Goal: Task Accomplishment & Management: Complete application form

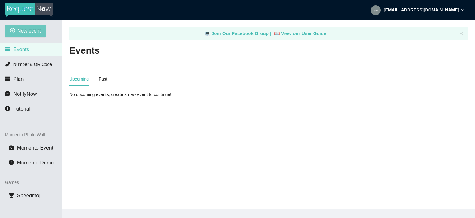
click at [27, 29] on span "New event" at bounding box center [28, 31] width 23 height 8
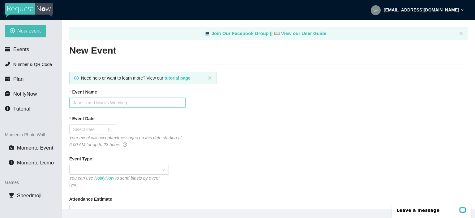
click at [77, 100] on input "Event Name" at bounding box center [127, 103] width 116 height 10
type input "[PERSON_NAME] & [PERSON_NAME]"
click at [108, 127] on div at bounding box center [92, 129] width 39 height 7
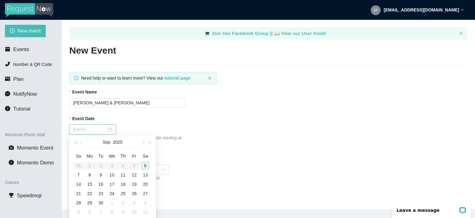
type input "[DATE]"
click at [145, 166] on div "6" at bounding box center [145, 165] width 7 height 7
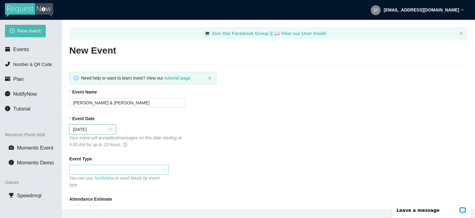
click at [165, 170] on span at bounding box center [119, 169] width 92 height 9
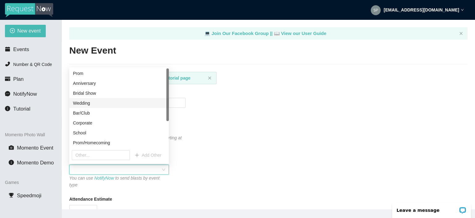
click at [111, 104] on div "Wedding" at bounding box center [119, 103] width 92 height 7
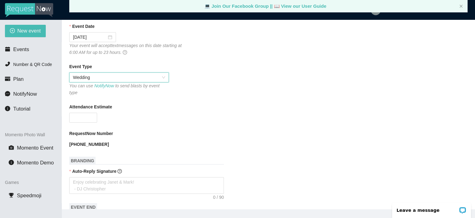
scroll to position [92, 0]
click at [93, 114] on span "up" at bounding box center [94, 116] width 4 height 4
type input "130"
click at [84, 177] on textarea "Auto-Reply Signature" at bounding box center [146, 185] width 155 height 17
type textarea "G"
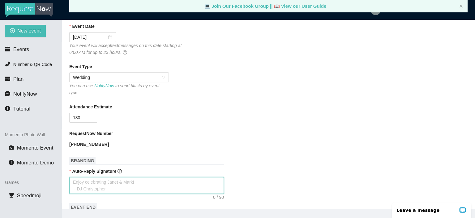
type textarea "G"
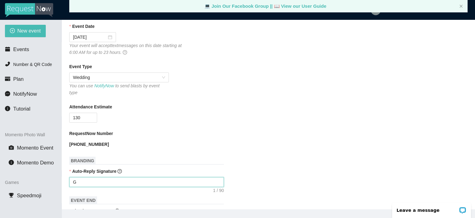
type textarea "Gr"
type textarea "Gre"
type textarea "Grea"
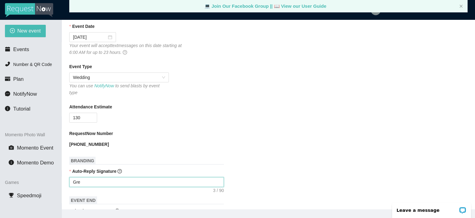
type textarea "Grea"
type textarea "Great"
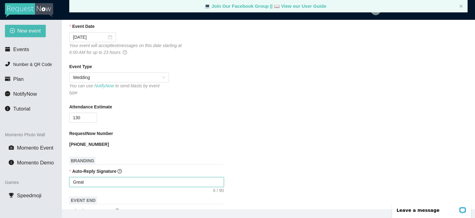
type textarea "Great s"
type textarea "Great so"
type textarea "Great son"
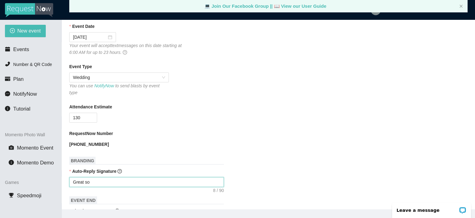
type textarea "Great son"
type textarea "Great song"
type textarea "Great song!"
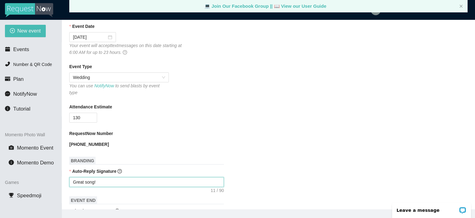
type textarea "Great song!"
type textarea "Great song! W"
type textarea "Great song! We"
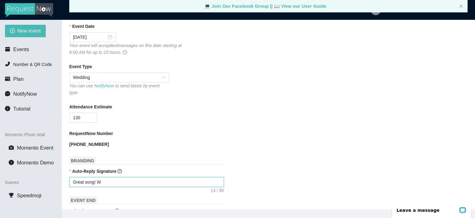
type textarea "Great song! We"
type textarea "Great song! We w"
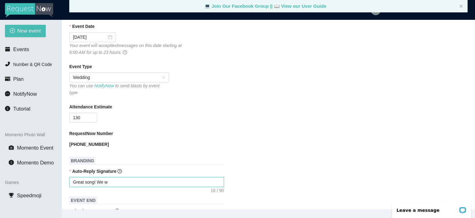
type textarea "Great song! We wi"
type textarea "Great song! We wil"
type textarea "Great song! We will"
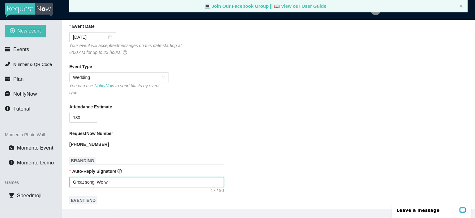
type textarea "Great song! We will"
type textarea "Great song! We will a"
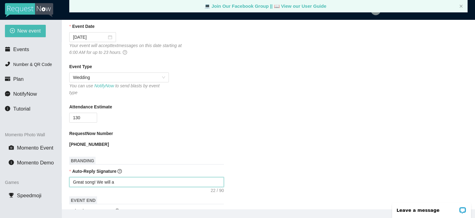
type textarea "Great song! We will ad"
type textarea "Great song! We will add"
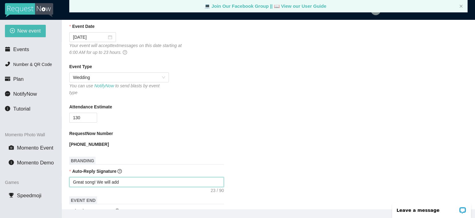
type textarea "Great song! We will add"
type textarea "Great song! We will add i"
type textarea "Great song! We will add it"
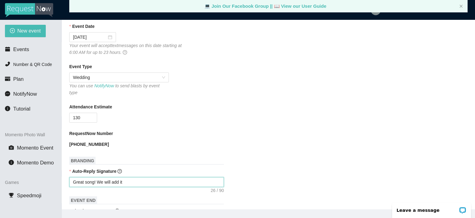
type textarea "Great song! We will add it"
type textarea "Great song! We will add it t"
type textarea "Great song! We will add it to"
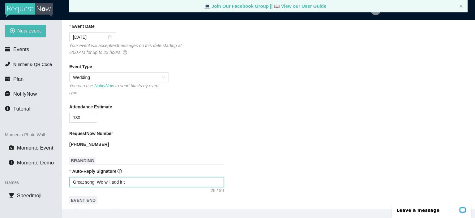
type textarea "Great song! We will add it to"
type textarea "Great song! We will add it to t"
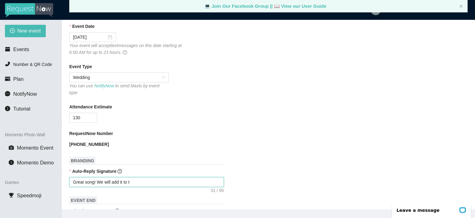
type textarea "Great song! We will add it to th"
type textarea "Great song! We will add it to the"
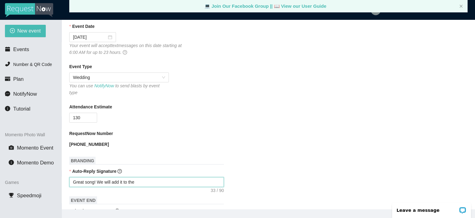
type textarea "Great song! We will add it to the"
type textarea "Great song! We will add it to the r"
type textarea "Great song! We will add it to the re"
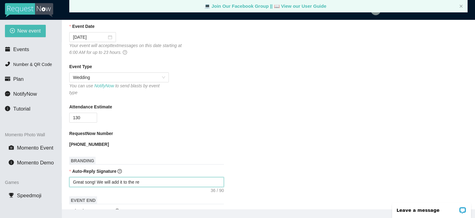
type textarea "Great song! We will add it to the req"
type textarea "Great song! We will add it to the requ"
type textarea "Great song! We will add it to the reque"
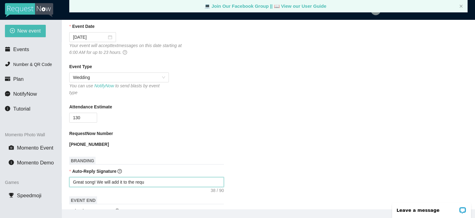
type textarea "Great song! We will add it to the reque"
type textarea "Great song! We will add it to the reques"
type textarea "Great song! We will add it to the request"
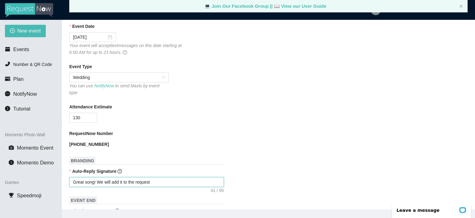
type textarea "Great song! We will add it to the request"
type textarea "Great song! We will add it to the request l"
type textarea "Great song! We will add it to the request li"
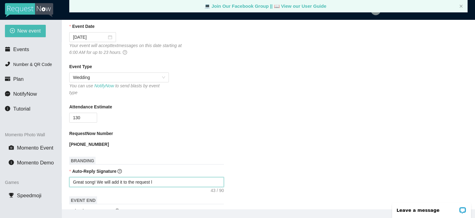
type textarea "Great song! We will add it to the request li"
type textarea "Great song! We will add it to the request lis"
type textarea "Great song! We will add it to the request list"
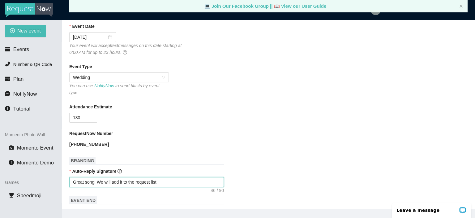
type textarea "Great song! We will add it to the request list!"
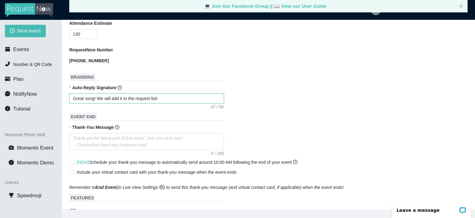
scroll to position [178, 0]
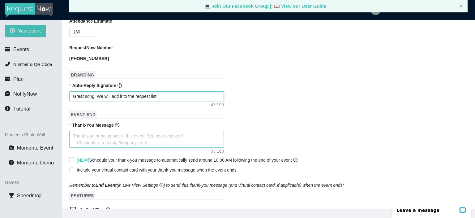
type textarea "Great song! We will add it to the request list!"
click at [75, 133] on textarea "Thank-You Message" at bounding box center [146, 139] width 155 height 17
type textarea "T"
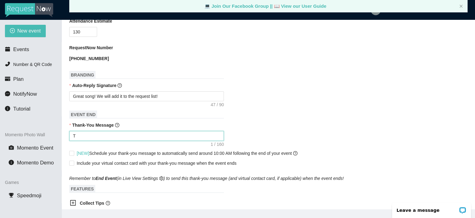
type textarea "TH"
type textarea "THa"
type textarea "THan"
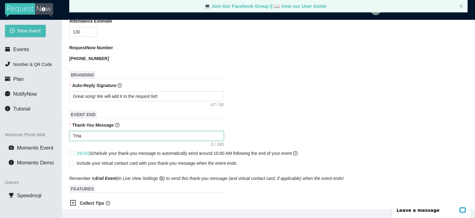
type textarea "THan"
type textarea "THank"
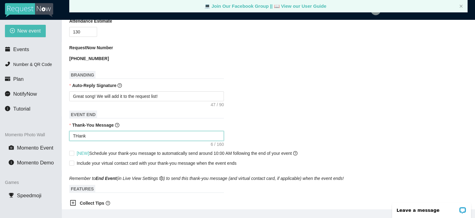
type textarea "THank y"
type textarea "THank yo"
type textarea "THank you"
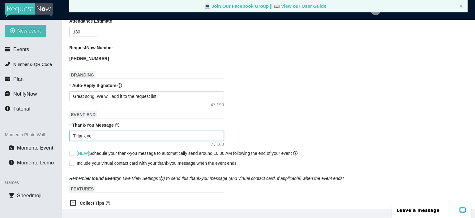
type textarea "THank you"
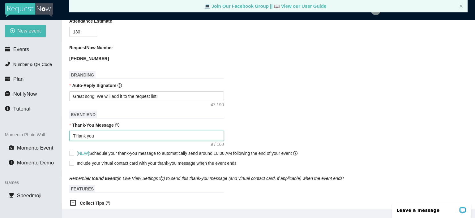
type textarea "THank yo"
type textarea "THank y"
type textarea "THank"
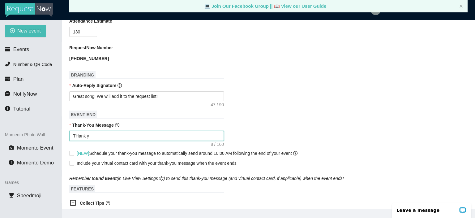
type textarea "THank"
type textarea "THan"
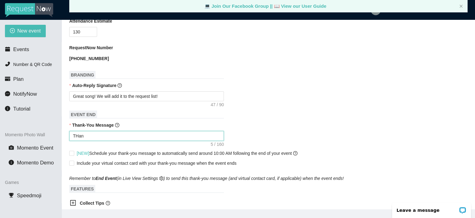
type textarea "THa"
type textarea "TH"
type textarea "T"
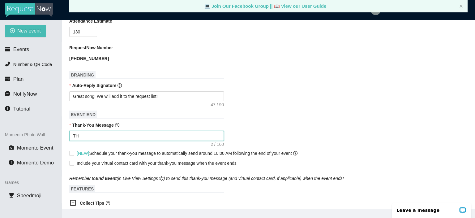
type textarea "T"
type textarea "Th"
type textarea "Tha"
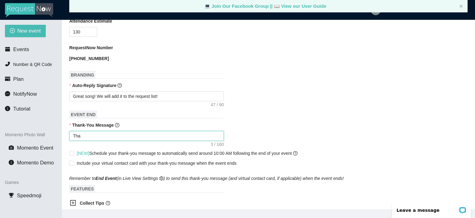
type textarea "Than"
type textarea "Thank"
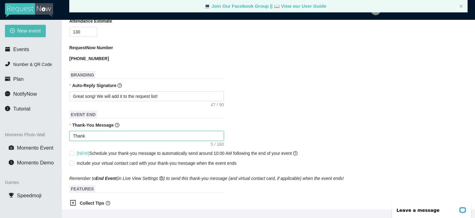
type textarea "Thank"
type textarea "Thank y"
type textarea "Thank yo"
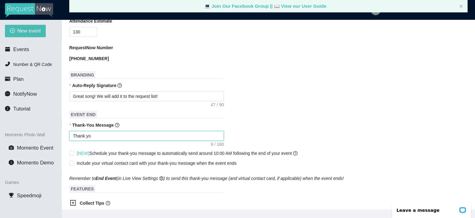
type textarea "Thank you"
type textarea "Thank you f"
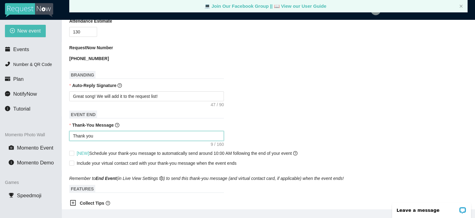
type textarea "Thank you f"
type textarea "Thank you fo"
type textarea "Thank you for"
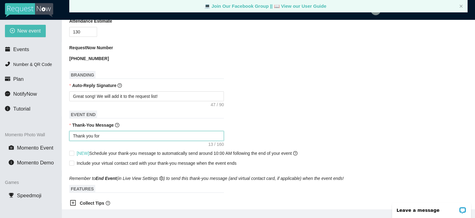
type textarea "Thank you for"
type textarea "Thank you for a"
type textarea "Thank you for at"
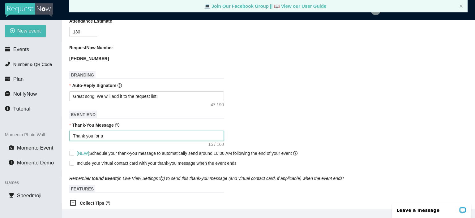
type textarea "Thank you for at"
type textarea "Thank you for att"
type textarea "Thank you for atte"
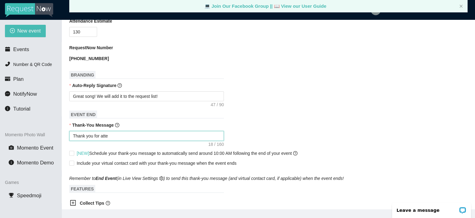
type textarea "Thank you for atten"
type textarea "Thank you for attend"
type textarea "Thank you for attendi"
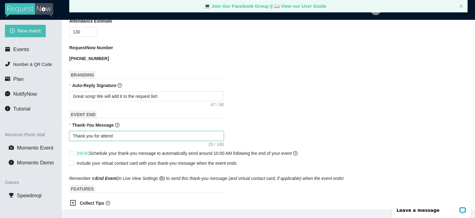
type textarea "Thank you for attendi"
type textarea "Thank you for attendin"
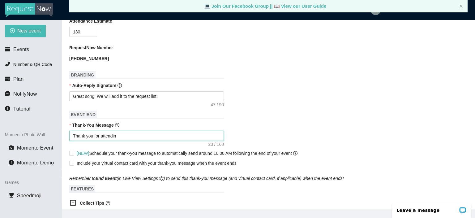
type textarea "Thank you for attendin M"
type textarea "Thank you for attendin Ma"
type textarea "Thank you for attendin Mar"
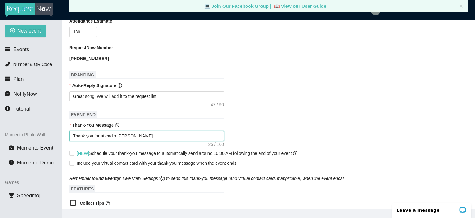
type textarea "Thank you for attendin Mar"
type textarea "Thank you for attendin Mari"
type textarea "Thank you for attendin Maris"
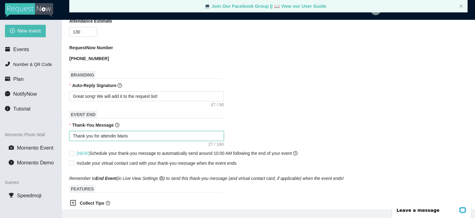
type textarea "Thank you for attendin Mariss"
type textarea "Thank you for attendin Marissa"
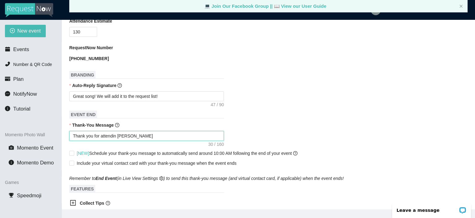
type textarea "Thank you for attendin Marissa"
type textarea "Thank you for attendin Marissa a"
type textarea "Thank you for attendin Marissa an"
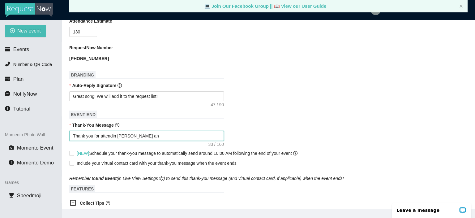
type textarea "Thank you for attendin Marissa a"
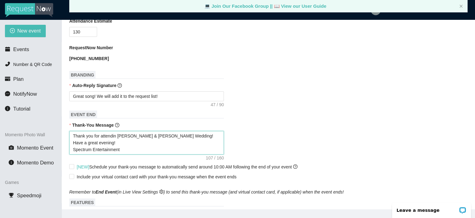
click at [116, 132] on textarea "Thank you for attendin Marissa & Olver's Wedding! Have a great evening! Spectru…" at bounding box center [146, 142] width 155 height 23
click at [144, 132] on textarea "Thank you for attending Marissa & Olver's Wedding! Have a great evening! Spectr…" at bounding box center [146, 142] width 155 height 23
click at [217, 131] on textarea "Thank you for attending Marissa & Oliver's Wedding! Have a great evening! Spect…" at bounding box center [146, 142] width 155 height 23
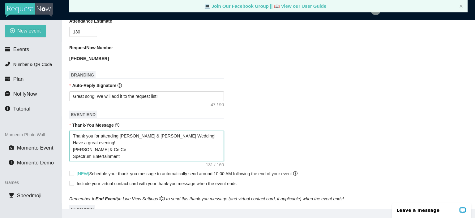
click at [98, 138] on textarea "Thank you for attending Marissa & Oliver's Wedding! Have a great evening! Alfon…" at bounding box center [146, 146] width 155 height 30
click at [123, 140] on textarea "Thank you for attending Marissa & Oliver's Wedding! Have a great evening! Alfon…" at bounding box center [146, 146] width 155 height 30
click at [113, 139] on textarea "Thank you for attending Marissa & Oliver's Wedding! Have a great evening! Alfon…" at bounding box center [146, 146] width 155 height 30
click at [105, 138] on textarea "Thank you for attending Marissa & Oliver's Wedding! Have a great evening! Alfon…" at bounding box center [146, 146] width 155 height 30
click at [176, 132] on textarea "Thank you for attending Marissa & Oliver's Wedding! Have a great evening! Alfon…" at bounding box center [146, 146] width 155 height 30
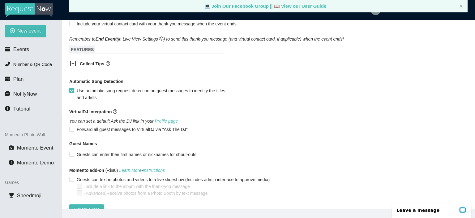
scroll to position [345, 0]
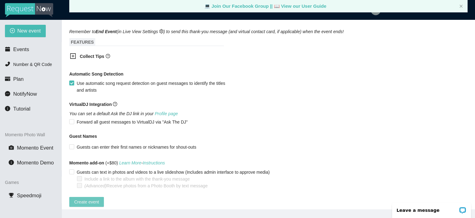
click at [92, 198] on span "Create event" at bounding box center [86, 201] width 25 height 7
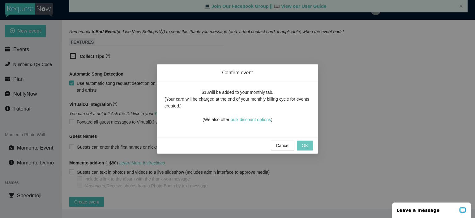
click at [305, 140] on button "OK" at bounding box center [305, 145] width 16 height 10
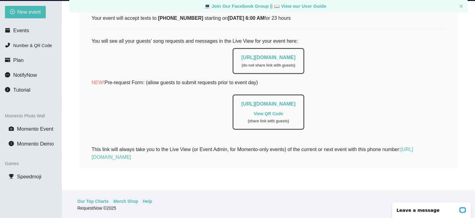
scroll to position [20, 0]
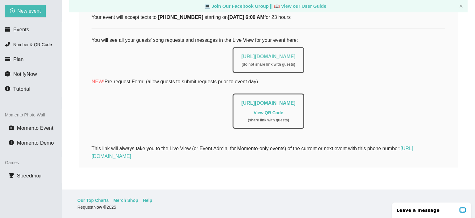
click at [295, 54] on link "https://app.requestnow.io/live/egdodyr" at bounding box center [268, 56] width 54 height 5
